Goal: Task Accomplishment & Management: Manage account settings

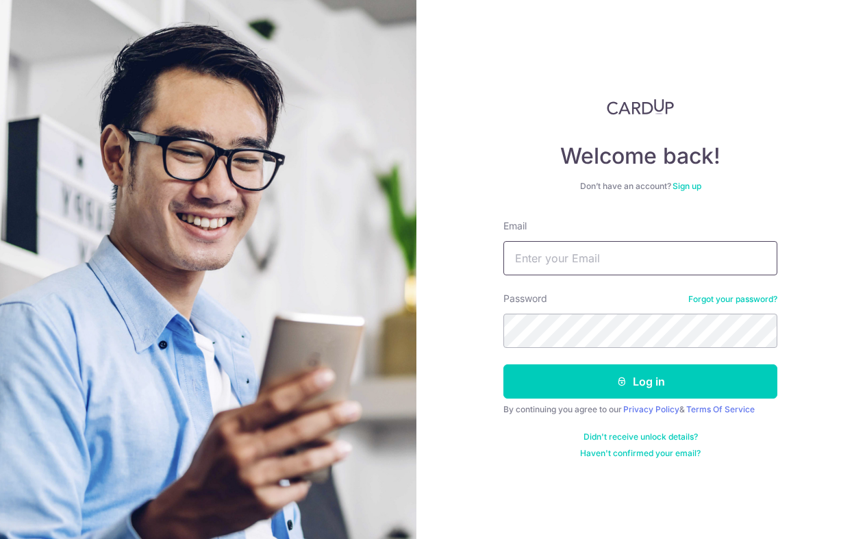
click at [543, 258] on input "Email" at bounding box center [640, 258] width 274 height 34
type input "[EMAIL_ADDRESS][DOMAIN_NAME]"
click at [503, 364] on button "Log in" at bounding box center [640, 381] width 274 height 34
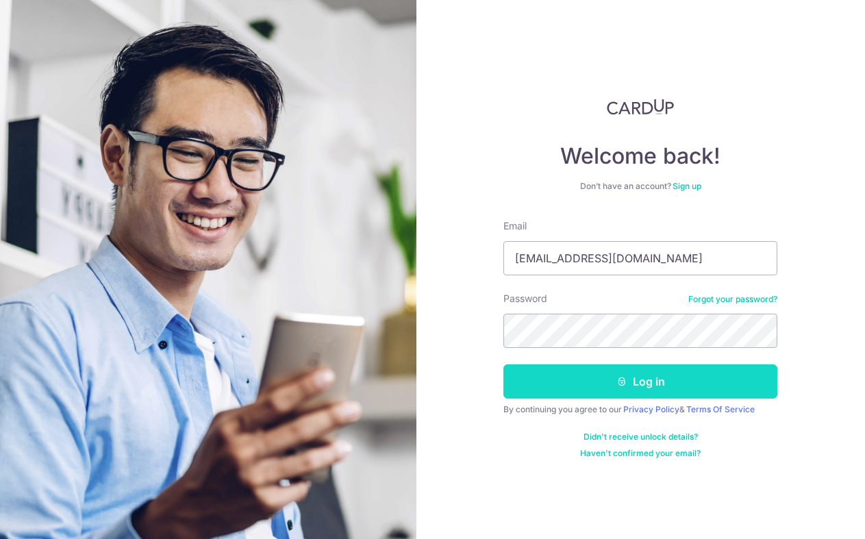
click at [646, 373] on button "Log in" at bounding box center [640, 381] width 274 height 34
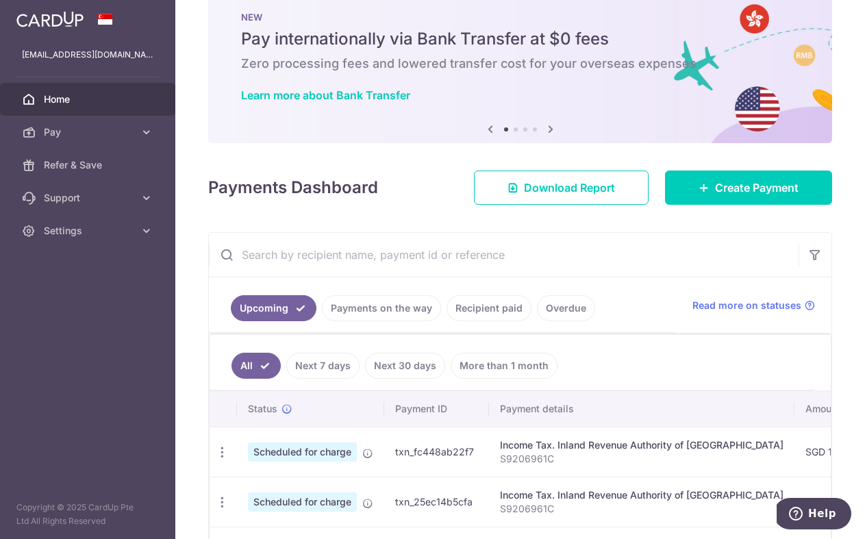
scroll to position [34, 0]
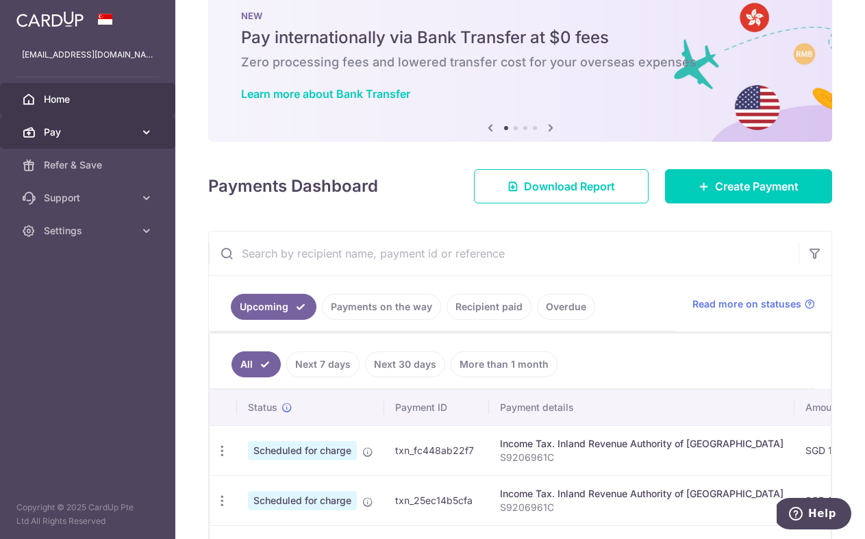
click at [151, 134] on icon at bounding box center [147, 132] width 14 height 14
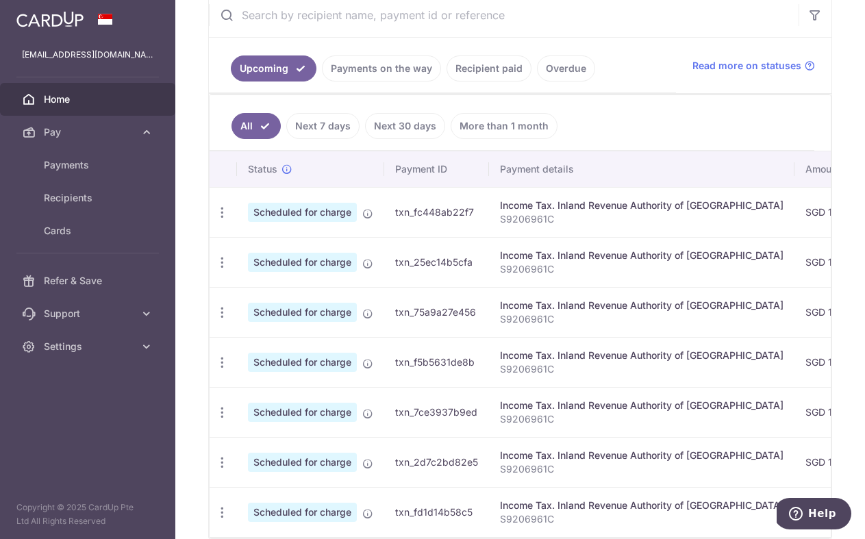
scroll to position [282, 0]
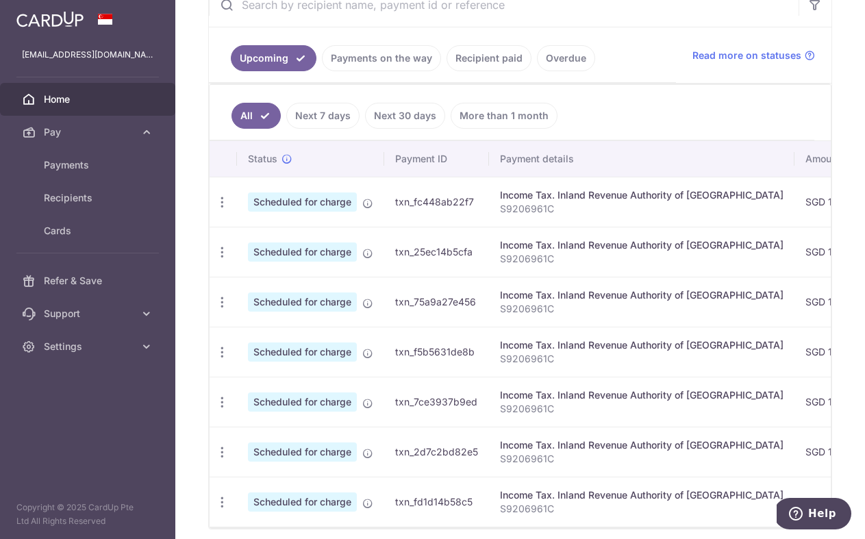
click at [608, 198] on div "Income Tax. Inland Revenue Authority of Singapore" at bounding box center [642, 195] width 284 height 14
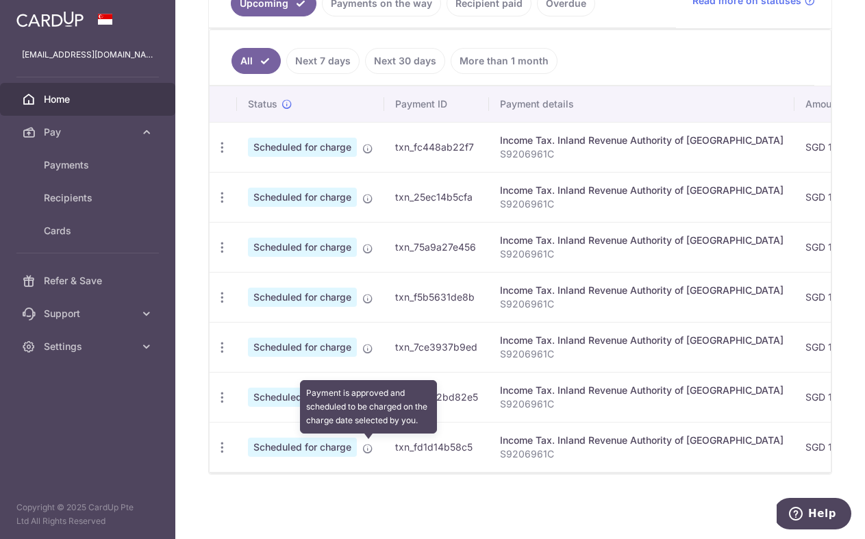
click at [372, 447] on icon at bounding box center [367, 448] width 11 height 11
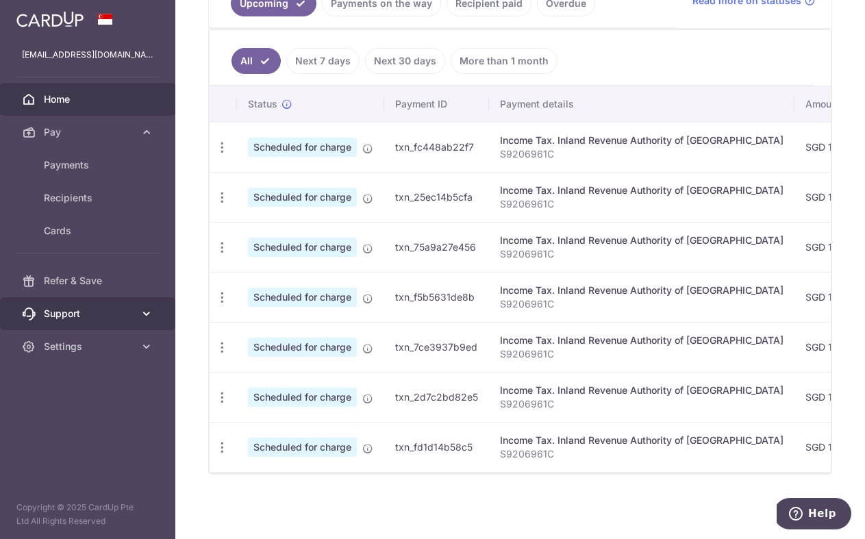
click at [150, 316] on icon at bounding box center [147, 314] width 14 height 14
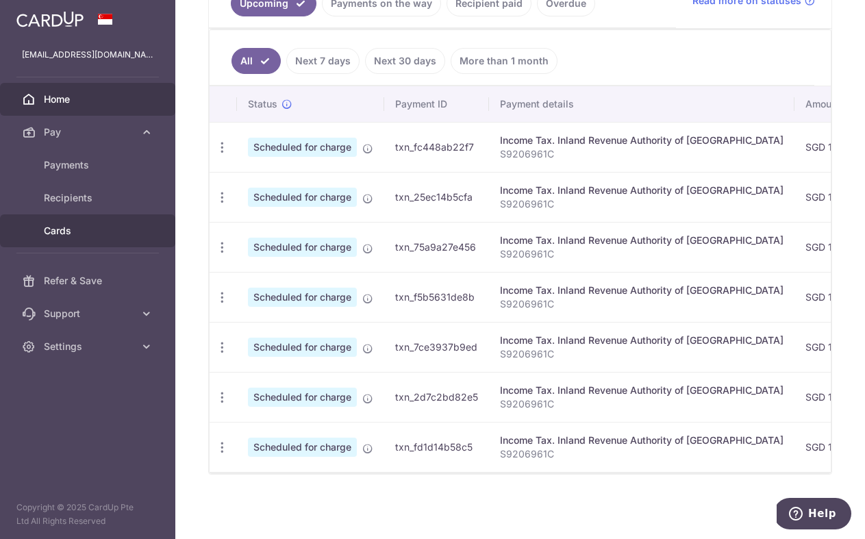
click at [117, 235] on span "Cards" at bounding box center [89, 231] width 90 height 14
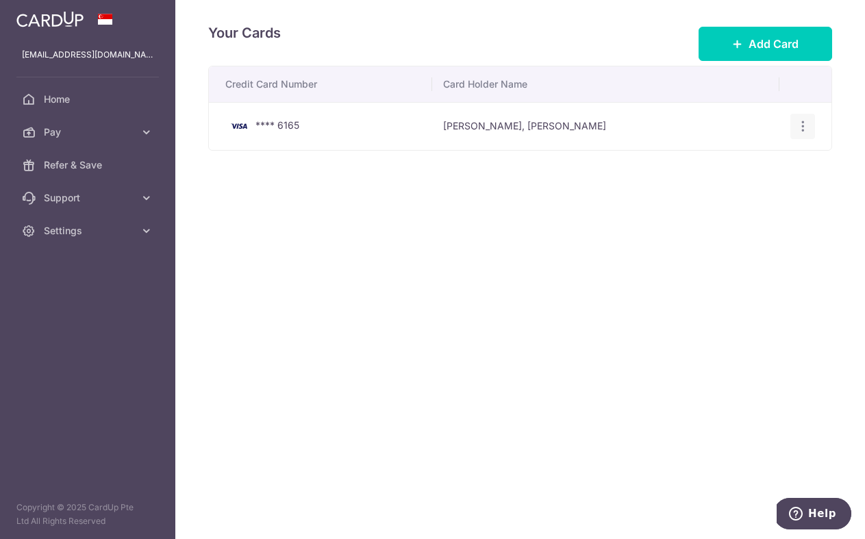
click at [803, 128] on icon "button" at bounding box center [803, 126] width 14 height 14
click at [751, 168] on span "View/Edit" at bounding box center [756, 164] width 93 height 16
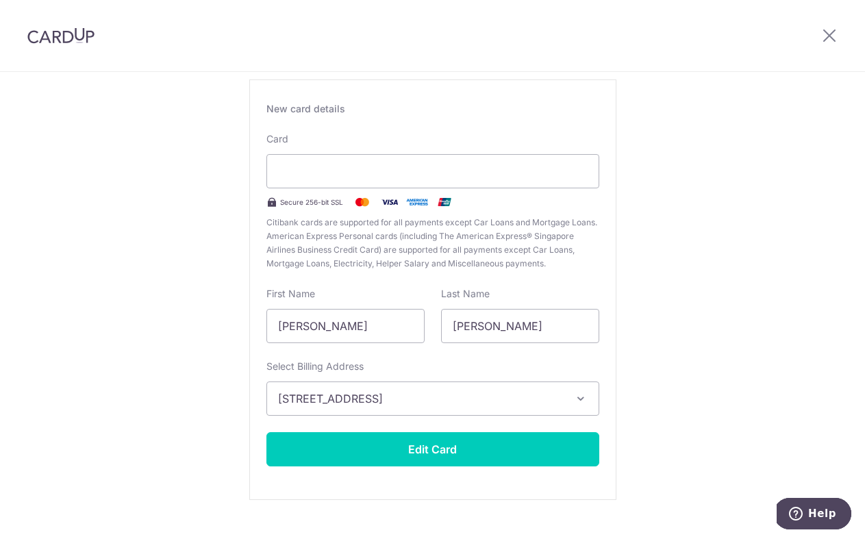
scroll to position [108, 0]
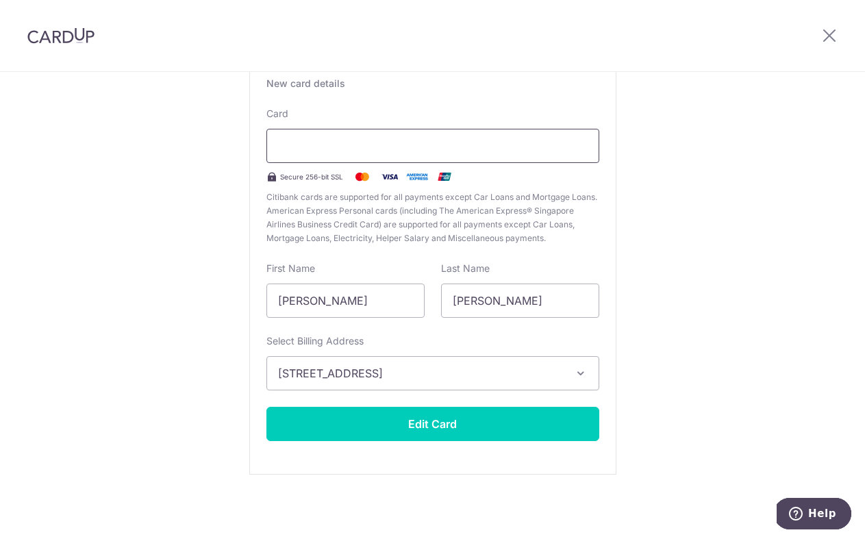
click at [426, 157] on div at bounding box center [432, 146] width 333 height 34
click at [765, 188] on div "Edit card ending with 6165 New card details Card Secure 256-bit SSL Citibank ca…" at bounding box center [432, 251] width 865 height 575
click at [401, 294] on input "Yao Yang, Ernest" at bounding box center [345, 301] width 158 height 34
click at [401, 295] on input "Yao Yang, Ernest" at bounding box center [345, 301] width 158 height 34
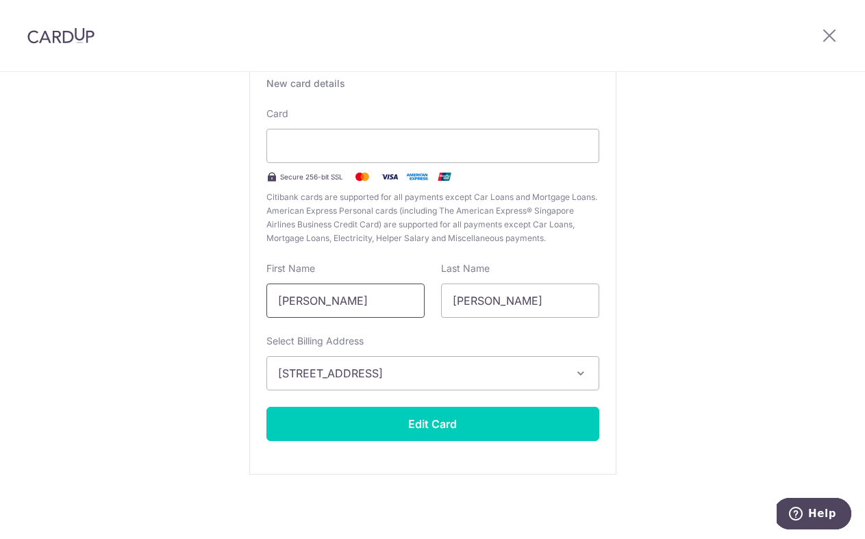
type input "Ernest"
click at [732, 230] on div "Edit card ending with 6165 New card details Card Secure 256-bit SSL Citibank ca…" at bounding box center [432, 251] width 865 height 575
click at [582, 379] on icon "button" at bounding box center [581, 373] width 14 height 14
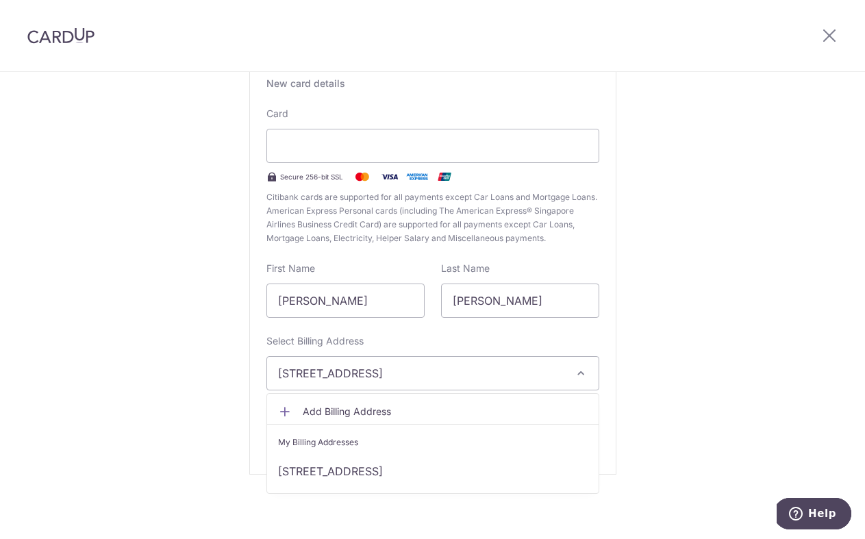
click at [680, 349] on div "Edit card ending with 6165 New card details Card Secure 256-bit SSL Citibank ca…" at bounding box center [432, 251] width 865 height 575
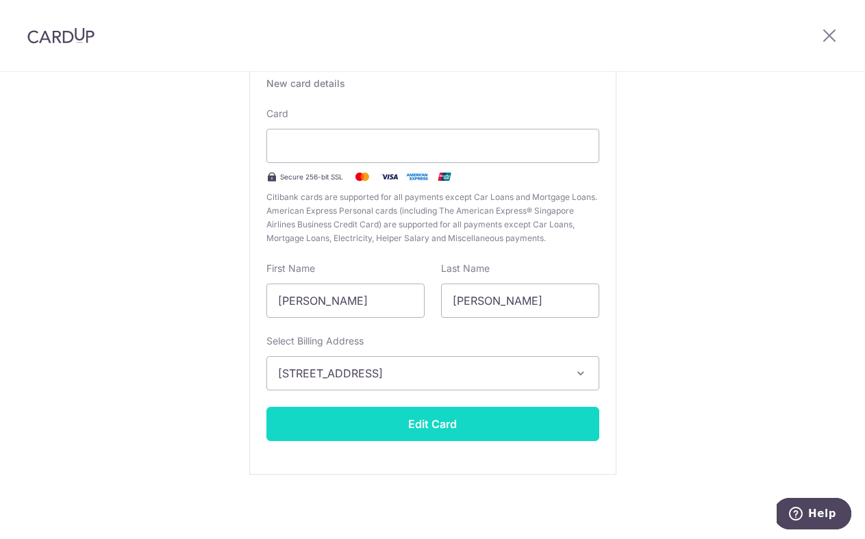
click at [500, 423] on button "Edit Card" at bounding box center [432, 424] width 333 height 34
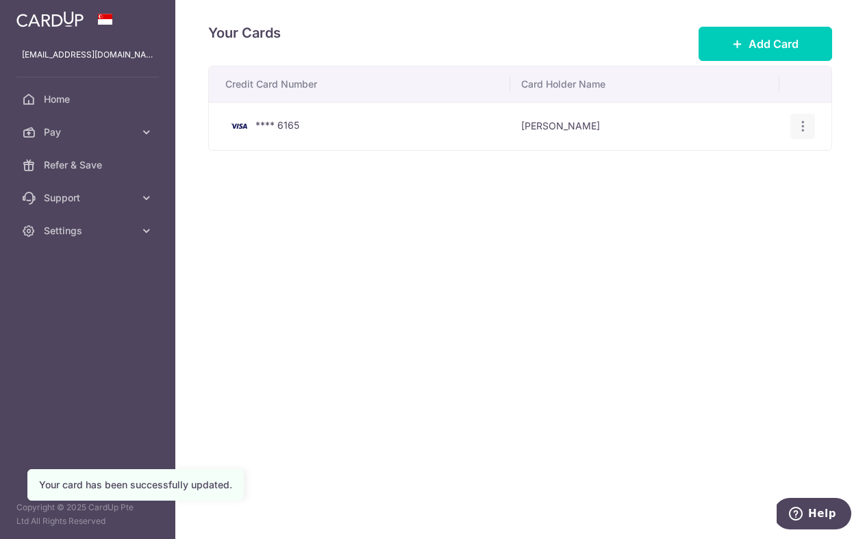
click at [802, 128] on icon "button" at bounding box center [803, 126] width 14 height 14
click at [461, 277] on div "Your Cards Add Card Credit Card Number Card Holder Name **** 6165 [PERSON_NAME]…" at bounding box center [520, 269] width 690 height 539
click at [101, 101] on span "Home" at bounding box center [89, 99] width 90 height 14
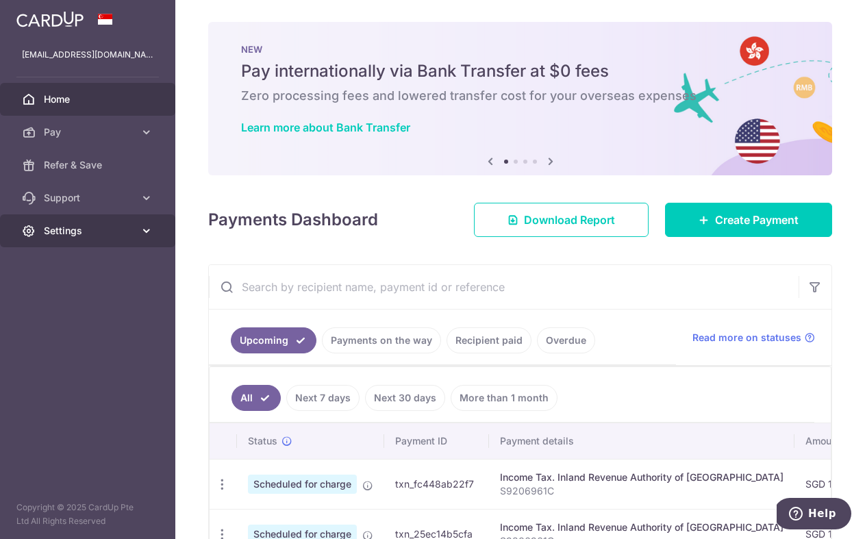
click at [128, 231] on span "Settings" at bounding box center [89, 231] width 90 height 14
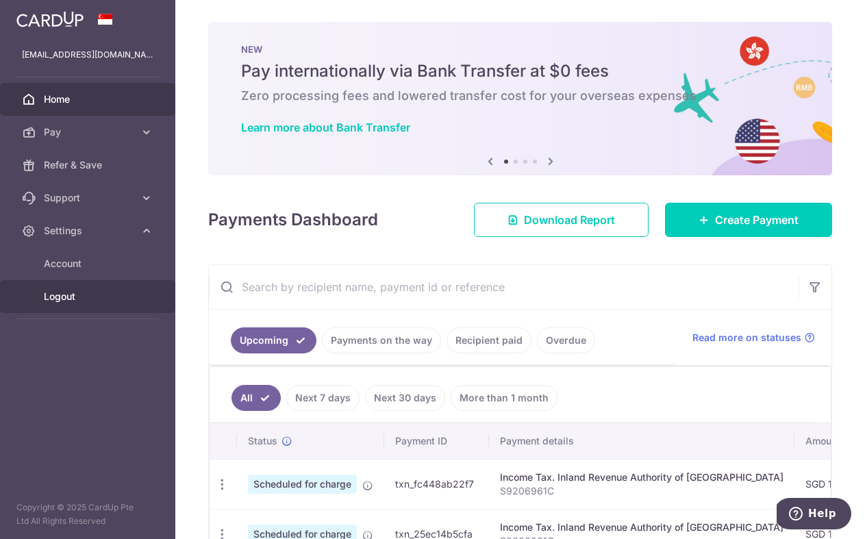
click at [82, 297] on span "Logout" at bounding box center [89, 297] width 90 height 14
